Goal: Task Accomplishment & Management: Complete application form

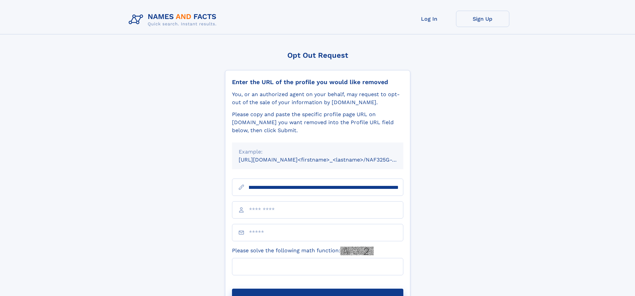
scroll to position [0, 71]
type input "**********"
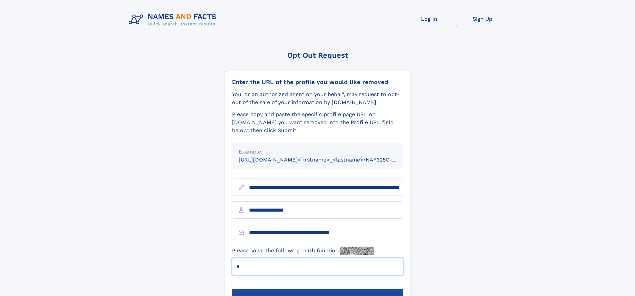
type input "*"
click at [317, 288] on button "Submit Opt Out Request" at bounding box center [317, 298] width 171 height 21
